Goal: Connect with others: Connect with other users

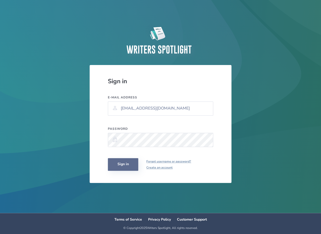
click at [115, 169] on button "Sign in" at bounding box center [123, 164] width 30 height 13
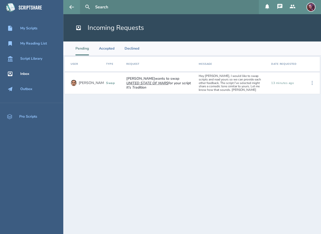
click at [312, 84] on icon at bounding box center [312, 83] width 6 height 6
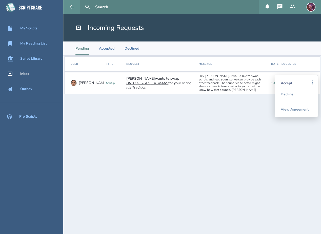
click at [292, 81] on div "Accept" at bounding box center [296, 82] width 31 height 11
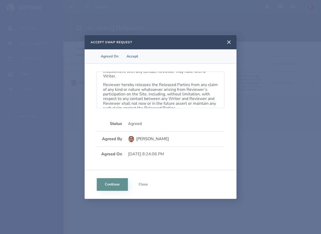
scroll to position [307, 0]
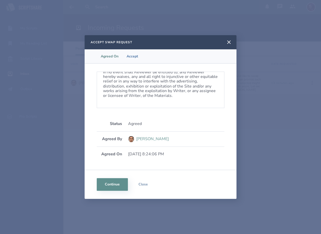
click at [145, 140] on div "[PERSON_NAME]" at bounding box center [152, 139] width 33 height 5
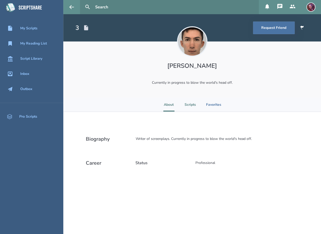
click at [190, 107] on li "Scripts" at bounding box center [190, 105] width 11 height 14
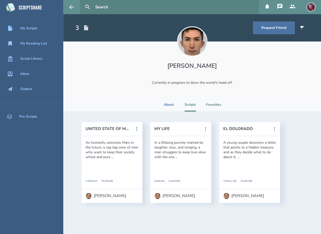
click at [218, 103] on li "Favorites" at bounding box center [213, 105] width 15 height 14
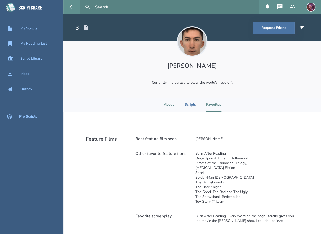
click at [168, 106] on li "About" at bounding box center [168, 105] width 11 height 14
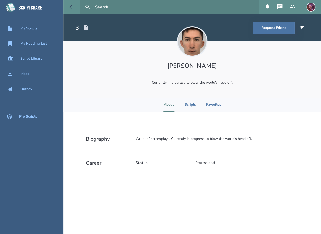
click at [74, 10] on icon at bounding box center [72, 7] width 6 height 6
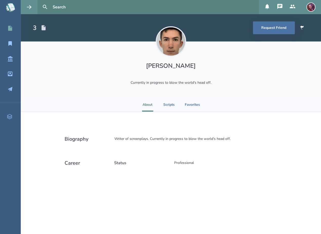
click at [9, 30] on icon at bounding box center [10, 28] width 4 height 5
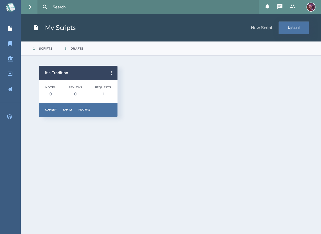
click at [281, 7] on icon at bounding box center [279, 6] width 5 height 5
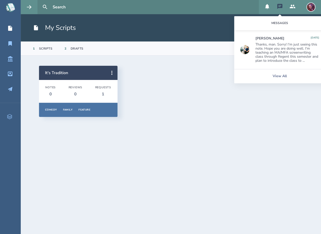
click at [270, 6] on icon at bounding box center [267, 7] width 6 height 6
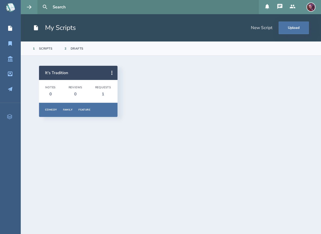
click at [293, 7] on icon at bounding box center [292, 7] width 6 height 6
click at [206, 97] on div "It's Tradition Notes 0 Reviews 0 Requests 1 Comedy Family Feature Overview Note…" at bounding box center [171, 91] width 264 height 51
click at [10, 46] on icon at bounding box center [10, 44] width 6 height 6
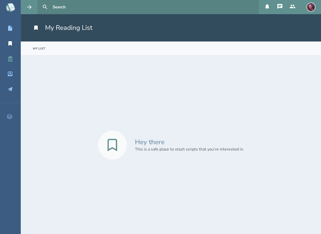
click at [12, 63] on link "Script Library" at bounding box center [10, 58] width 21 height 11
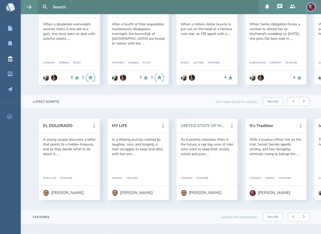
click at [216, 127] on button "UNITED STATE OF MARS" at bounding box center [204, 126] width 46 height 5
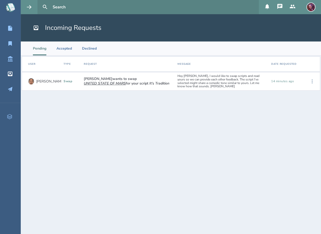
click at [311, 84] on icon at bounding box center [312, 82] width 6 height 6
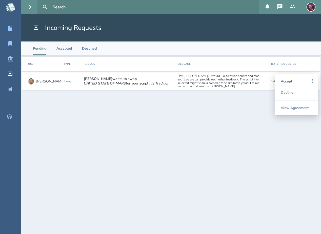
click at [295, 82] on div "Accept" at bounding box center [296, 81] width 31 height 11
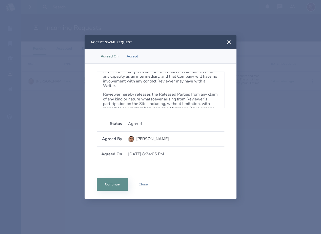
scroll to position [307, 0]
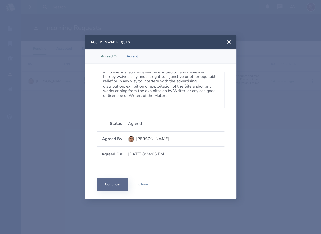
click at [118, 184] on button "Continue" at bounding box center [112, 184] width 31 height 13
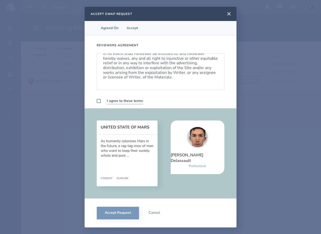
click at [98, 101] on label at bounding box center [99, 101] width 4 height 4
checkbox input "true"
click at [128, 214] on button "Accept Request" at bounding box center [118, 213] width 42 height 13
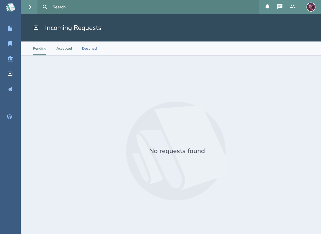
click at [67, 53] on li "Accepted" at bounding box center [63, 49] width 15 height 14
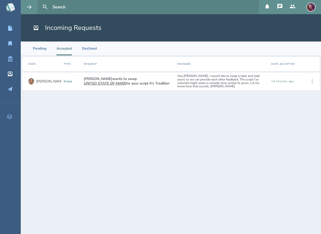
click at [311, 79] on icon at bounding box center [312, 82] width 6 height 6
click at [305, 118] on section "User Type Request Message Date Accepted Louis D. swap Louis wants to swap UNITE…" at bounding box center [171, 145] width 300 height 179
click at [75, 83] on div "swap" at bounding box center [72, 82] width 16 height 4
click at [102, 81] on span "Louis wants to swap UNITED STATE OF MARS for your script It's Tradition" at bounding box center [129, 81] width 90 height 9
click at [292, 80] on div "View Agreement" at bounding box center [296, 81] width 31 height 15
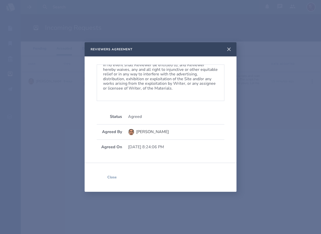
click at [230, 49] on icon at bounding box center [229, 49] width 6 height 6
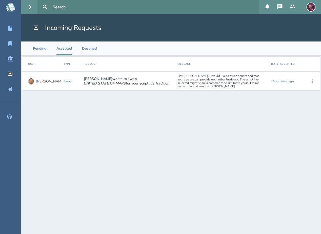
click at [232, 84] on div "Hey [PERSON_NAME], I would like to swap scripts and read yours so we can provid…" at bounding box center [222, 81] width 94 height 18
click at [41, 81] on div "[PERSON_NAME]" at bounding box center [50, 82] width 28 height 4
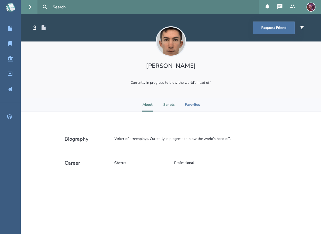
click at [170, 105] on li "Scripts" at bounding box center [168, 105] width 11 height 14
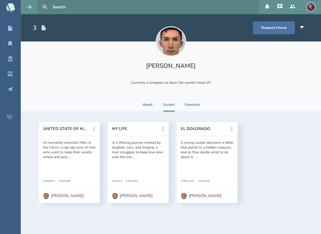
click at [77, 147] on div "As humanity colonizes Mars in the future, a rag-tag crew of men who want to kee…" at bounding box center [69, 149] width 53 height 19
click at [77, 126] on header "UNITED STATE OF MARS" at bounding box center [69, 129] width 61 height 14
click at [76, 129] on button "UNITED STATE OF MARS" at bounding box center [66, 129] width 46 height 5
